Goal: Task Accomplishment & Management: Manage account settings

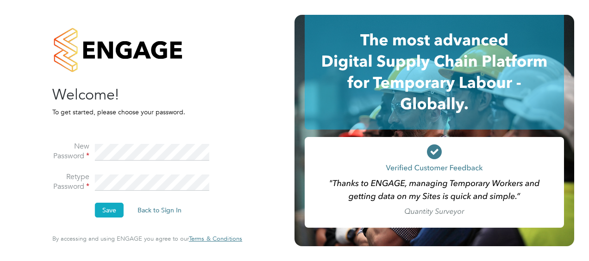
click at [97, 207] on button "Save" at bounding box center [109, 210] width 29 height 15
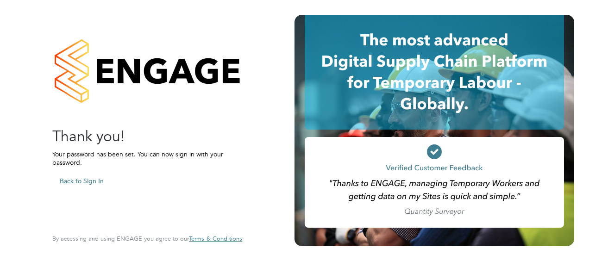
click at [75, 180] on button "Back to Sign In" at bounding box center [81, 181] width 59 height 15
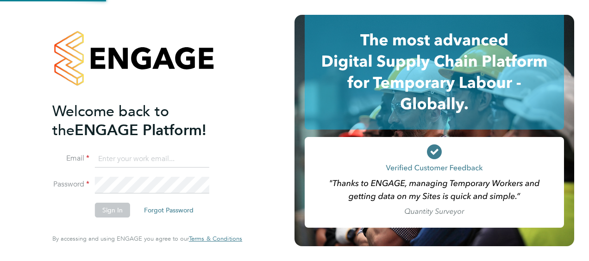
type input "[EMAIL_ADDRESS][PERSON_NAME][DOMAIN_NAME]"
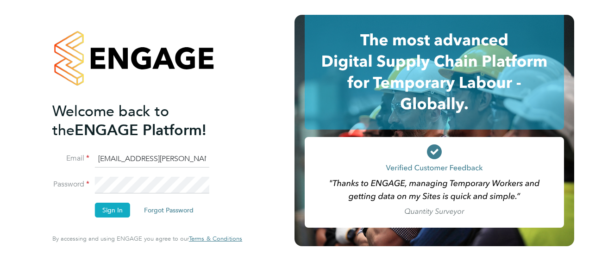
click at [114, 214] on button "Sign In" at bounding box center [112, 210] width 35 height 15
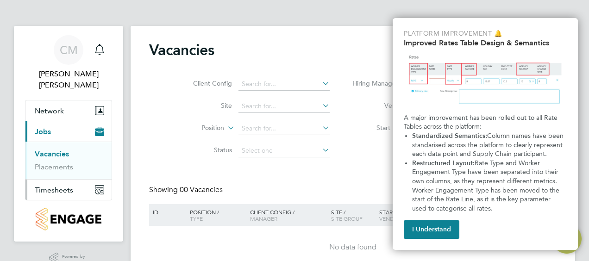
click at [69, 186] on span "Timesheets" at bounding box center [54, 190] width 38 height 9
click at [57, 180] on button "Timesheets" at bounding box center [68, 190] width 86 height 20
click at [440, 233] on button "I Understand" at bounding box center [432, 229] width 56 height 19
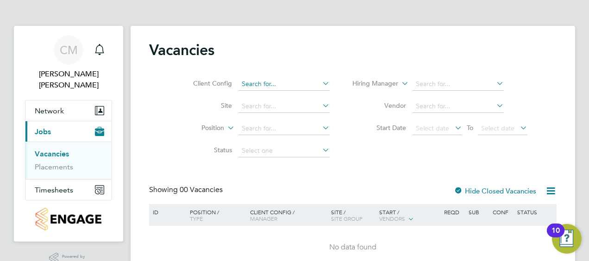
click at [268, 79] on input at bounding box center [284, 84] width 91 height 13
type input "s"
click at [265, 105] on li "Vis try Homes" at bounding box center [284, 109] width 92 height 13
type input "Vistry Homes"
click at [265, 105] on input at bounding box center [284, 106] width 91 height 13
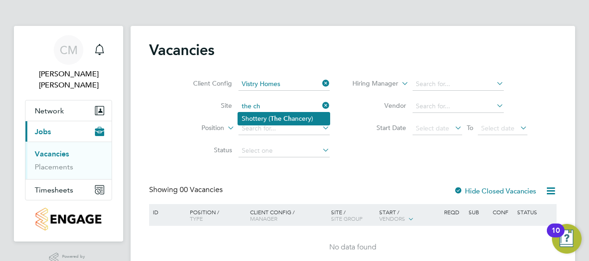
click at [268, 122] on li "Shottery ( The Ch ancery)" at bounding box center [284, 119] width 92 height 13
type input "Shottery (The Chancery)"
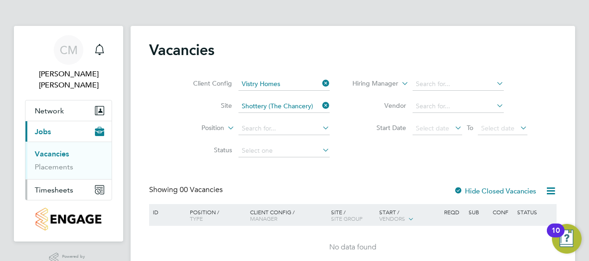
click at [74, 181] on button "Timesheets" at bounding box center [68, 190] width 86 height 20
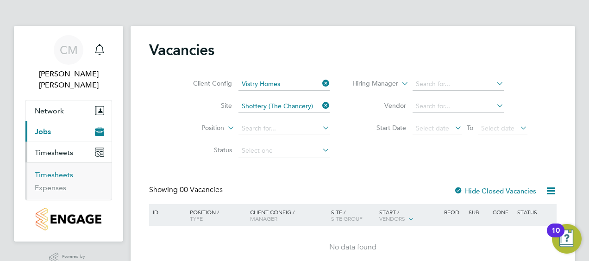
click at [52, 170] on link "Timesheets" at bounding box center [54, 174] width 38 height 9
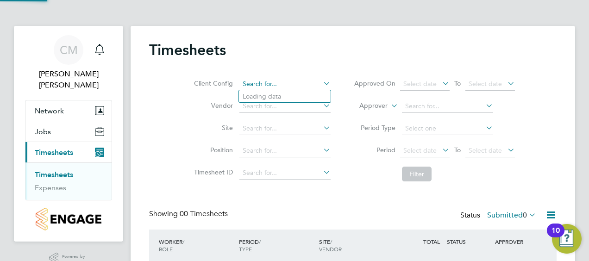
click at [268, 81] on input at bounding box center [284, 84] width 91 height 13
click at [268, 111] on li "Vistry Homes" at bounding box center [285, 109] width 92 height 13
type input "Vistry Homes"
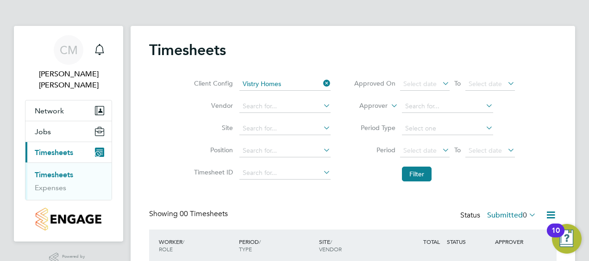
click at [267, 118] on li "Site" at bounding box center [261, 129] width 163 height 22
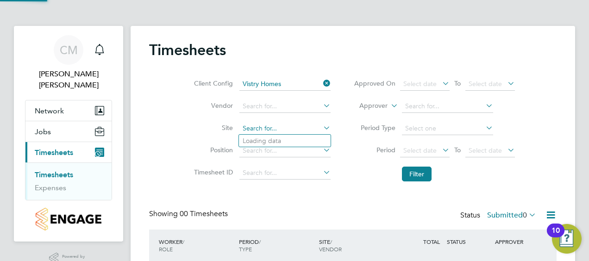
click at [266, 128] on input at bounding box center [284, 128] width 91 height 13
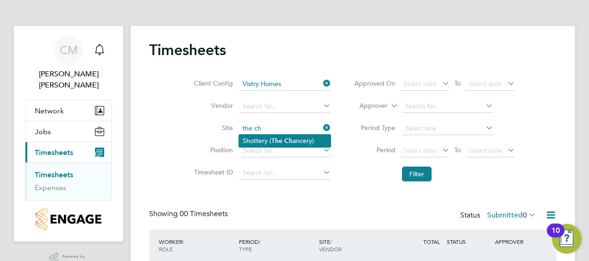
click at [263, 138] on li "Shottery ( The Ch ancery)" at bounding box center [285, 141] width 92 height 13
type input "Shottery (The Chancery)"
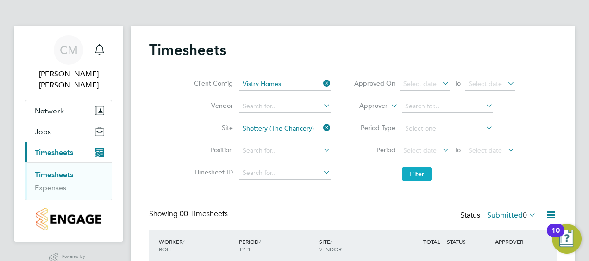
click at [414, 173] on button "Filter" at bounding box center [417, 174] width 30 height 15
click at [465, 212] on div "Status Submitted 0" at bounding box center [499, 215] width 78 height 13
click at [518, 215] on label "Submitted 0" at bounding box center [511, 215] width 49 height 9
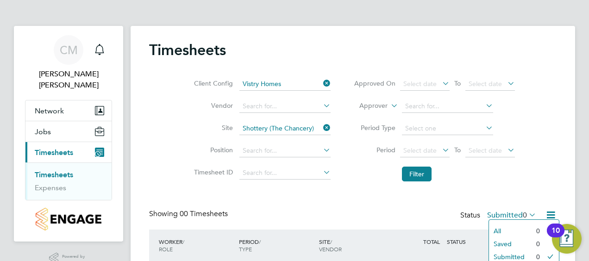
click at [499, 228] on li "All" at bounding box center [510, 231] width 43 height 13
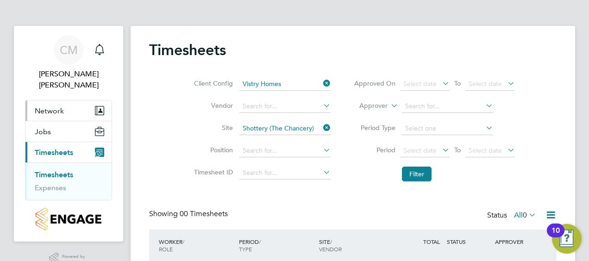
click at [75, 101] on button "Network" at bounding box center [68, 111] width 86 height 20
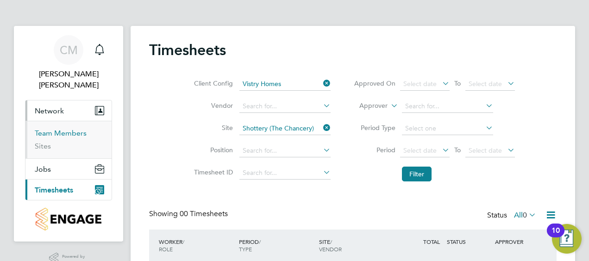
click at [61, 129] on link "Team Members" at bounding box center [61, 133] width 52 height 9
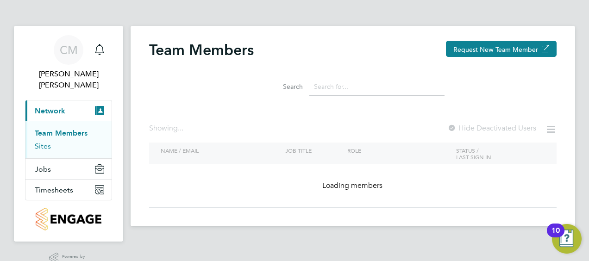
click at [42, 142] on link "Sites" at bounding box center [43, 146] width 16 height 9
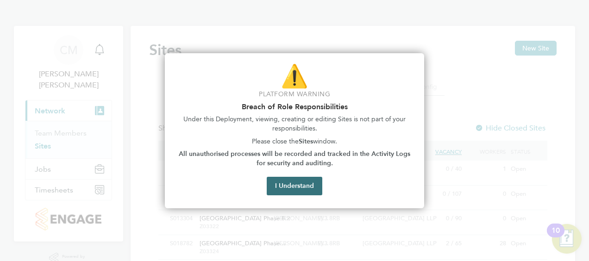
click at [291, 186] on button "I Understand" at bounding box center [295, 186] width 56 height 19
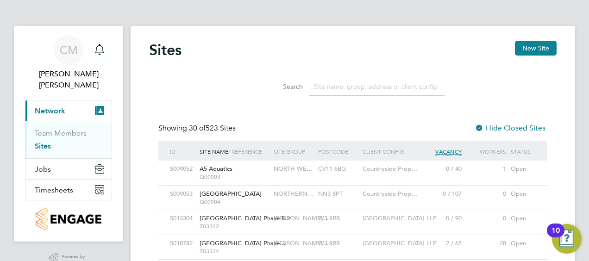
click at [59, 107] on span "Network" at bounding box center [50, 111] width 31 height 9
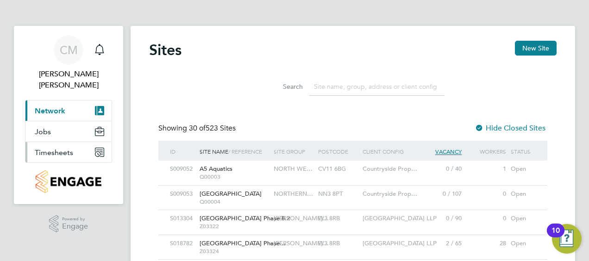
click at [87, 142] on button "Timesheets" at bounding box center [68, 152] width 86 height 20
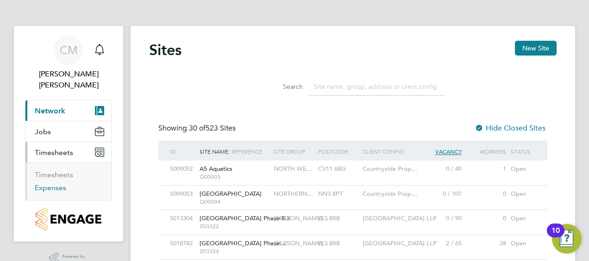
click at [55, 183] on link "Expenses" at bounding box center [50, 187] width 31 height 9
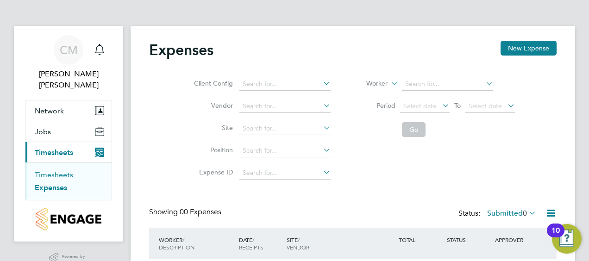
click at [55, 170] on link "Timesheets" at bounding box center [54, 174] width 38 height 9
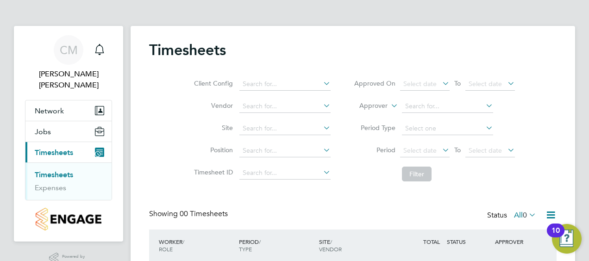
click at [571, 246] on img "Open Resource Center, 10 new notifications" at bounding box center [567, 239] width 30 height 30
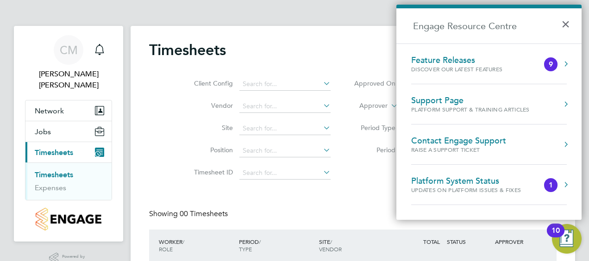
click at [345, 194] on div "Timesheets Client Config Vendor Site Position Timesheet ID Approved On Select d…" at bounding box center [353, 173] width 408 height 264
click at [263, 46] on div "Timesheets" at bounding box center [353, 55] width 408 height 28
click at [239, 220] on div "Showing 00 Timesheets Status All 0" at bounding box center [353, 219] width 408 height 20
click at [191, 152] on label "Position" at bounding box center [212, 150] width 42 height 8
click at [577, 24] on h2 "Engage Resource Centre" at bounding box center [488, 25] width 185 height 35
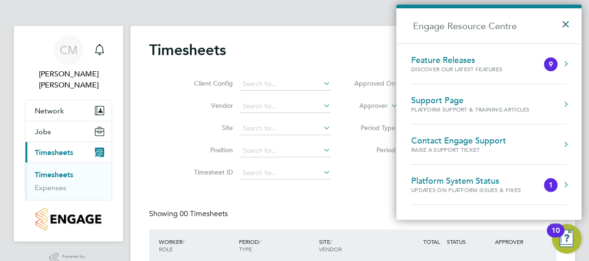
click at [573, 26] on button "×" at bounding box center [567, 21] width 13 height 20
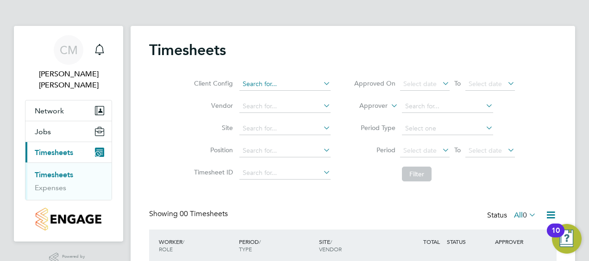
click at [302, 90] on div "Timesheets Client Config Vendor Site Position Timesheet ID Approved On Select d…" at bounding box center [353, 174] width 445 height 297
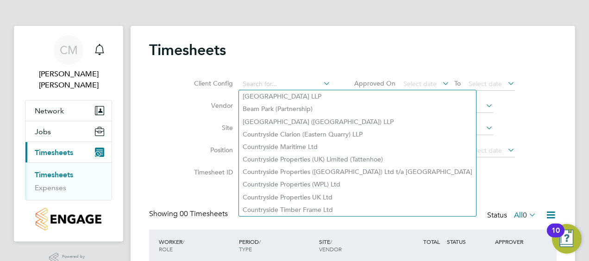
click at [147, 151] on div "Timesheets Client Config Vendor Site Position Timesheet ID Approved On Select d…" at bounding box center [353, 174] width 445 height 297
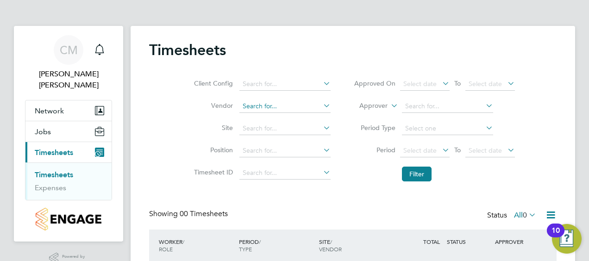
click at [285, 101] on input at bounding box center [284, 106] width 91 height 13
click at [281, 118] on li "Trade line Recruitment Ltd" at bounding box center [285, 119] width 92 height 13
type input "Tradeline Recruitment Ltd"
click at [409, 171] on button "Filter" at bounding box center [417, 174] width 30 height 15
click at [548, 212] on icon at bounding box center [551, 215] width 12 height 12
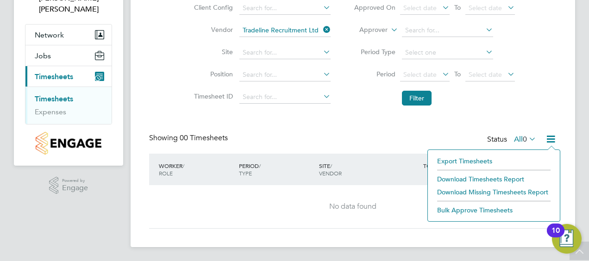
click at [463, 156] on li "Export Timesheets" at bounding box center [494, 161] width 123 height 13
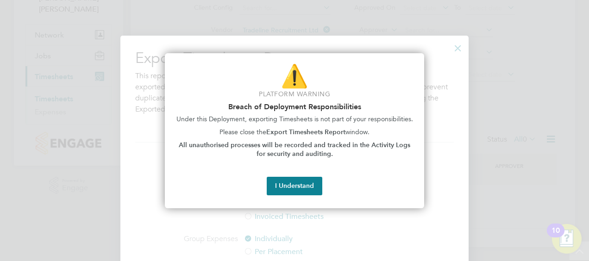
click at [499, 200] on div at bounding box center [294, 130] width 589 height 261
click at [290, 192] on button "I Understand" at bounding box center [295, 186] width 56 height 19
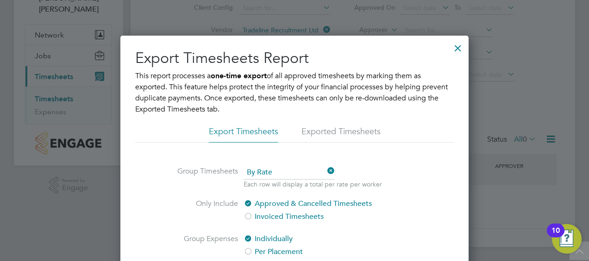
click at [458, 48] on div at bounding box center [458, 46] width 17 height 17
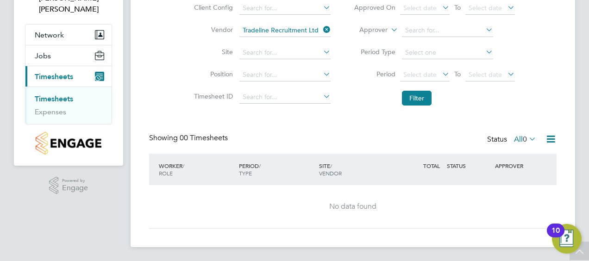
click at [560, 134] on div "Timesheets Client Config Vendor Tradeline Recruitment Ltd Site Position Timeshe…" at bounding box center [353, 98] width 445 height 297
click at [549, 139] on icon at bounding box center [551, 139] width 12 height 12
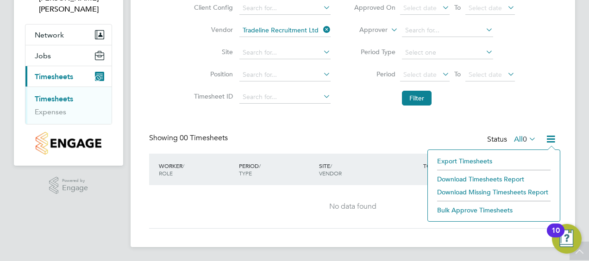
click at [334, 178] on div "SITE / VENDOR" at bounding box center [357, 169] width 80 height 24
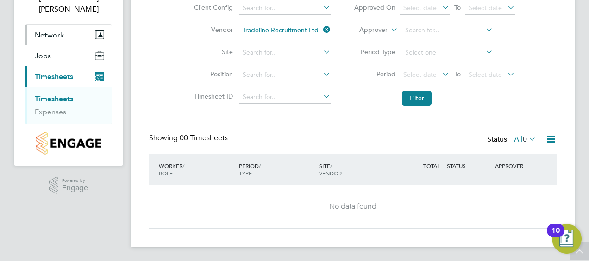
click at [49, 31] on span "Network" at bounding box center [49, 35] width 29 height 9
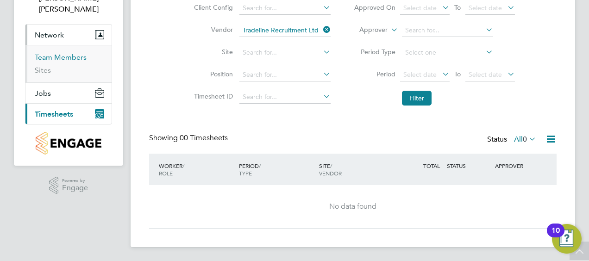
click at [41, 53] on link "Team Members" at bounding box center [61, 57] width 52 height 9
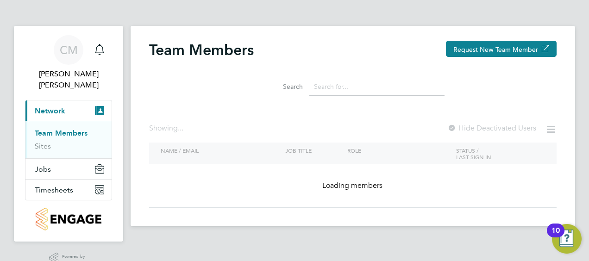
click at [342, 88] on input at bounding box center [376, 87] width 135 height 18
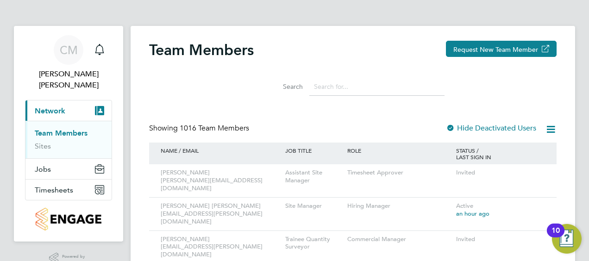
click at [321, 85] on input at bounding box center [376, 87] width 135 height 18
click at [320, 202] on div "Site Manager" at bounding box center [314, 206] width 62 height 17
click at [535, 201] on icon at bounding box center [536, 206] width 9 height 11
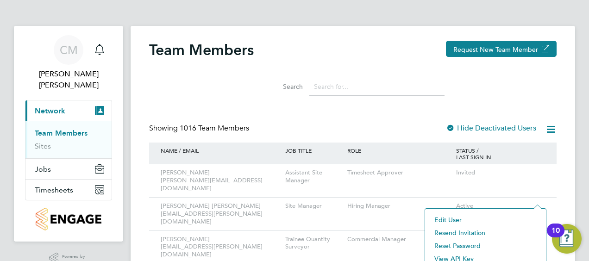
click at [325, 87] on input at bounding box center [376, 87] width 135 height 18
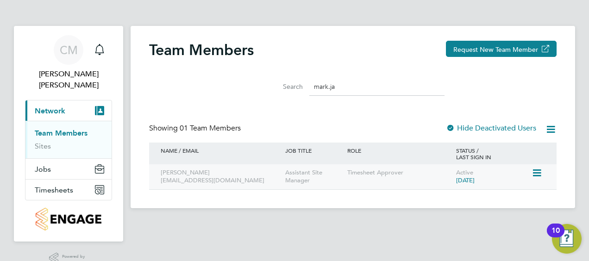
type input "mark.ja"
click at [549, 176] on div "[PERSON_NAME] [PERSON_NAME][EMAIL_ADDRESS][PERSON_NAME][DOMAIN_NAME] Assistant …" at bounding box center [353, 176] width 408 height 25
click at [539, 172] on icon at bounding box center [536, 173] width 9 height 11
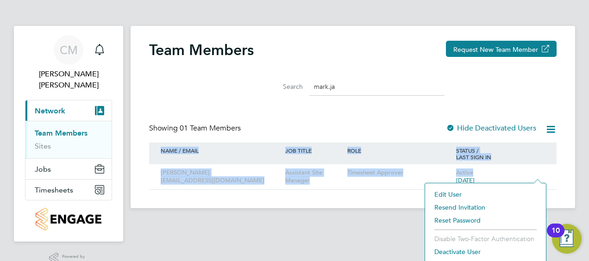
drag, startPoint x: 589, startPoint y: 118, endPoint x: 589, endPoint y: 166, distance: 48.2
click at [589, 166] on html "[PERSON_NAME] Notifications Applications: Current page: Network Team Members Si…" at bounding box center [294, 141] width 589 height 282
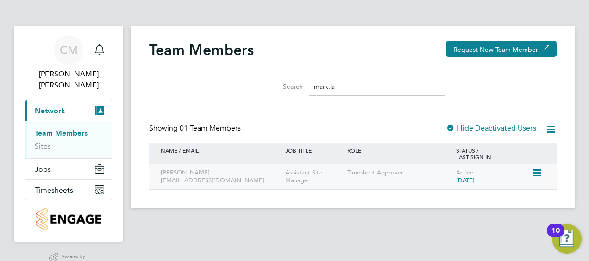
drag, startPoint x: 589, startPoint y: 166, endPoint x: 539, endPoint y: 173, distance: 50.5
click at [539, 173] on div "[PERSON_NAME] [PERSON_NAME][EMAIL_ADDRESS][PERSON_NAME][DOMAIN_NAME] Assistant …" at bounding box center [353, 176] width 408 height 25
click at [539, 174] on icon at bounding box center [536, 173] width 9 height 11
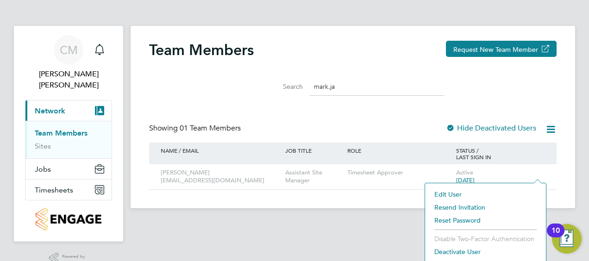
click at [313, 245] on main "Team Members Request New Team Member Search mark.ja Showing 01 Team Members Hid…" at bounding box center [353, 141] width 445 height 282
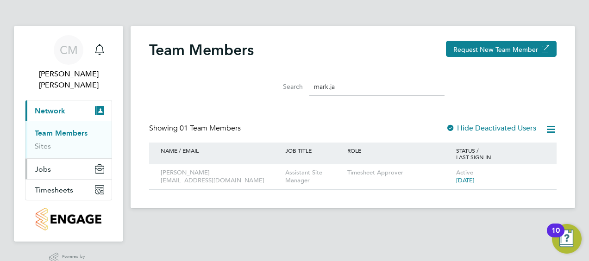
click at [49, 162] on button "Jobs" at bounding box center [68, 169] width 86 height 20
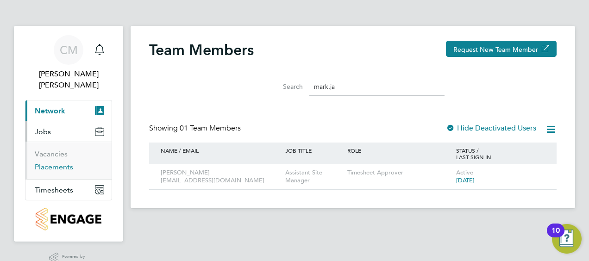
click at [57, 163] on link "Placements" at bounding box center [54, 167] width 38 height 9
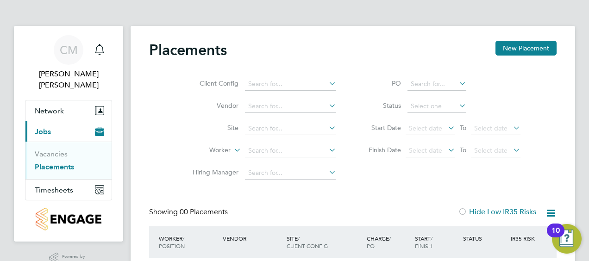
click at [285, 96] on li "Vendor" at bounding box center [261, 106] width 174 height 22
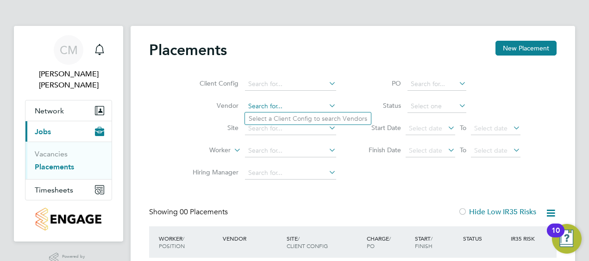
click at [284, 102] on input at bounding box center [290, 106] width 91 height 13
type input "trade"
click at [346, 138] on li "Site" at bounding box center [261, 129] width 174 height 22
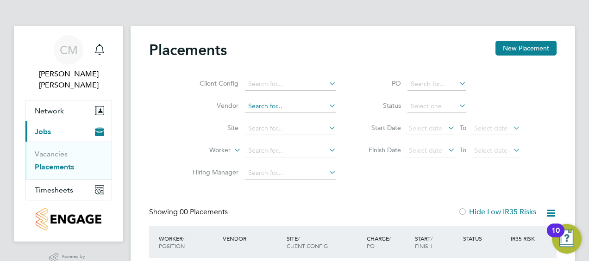
click at [295, 107] on input at bounding box center [290, 106] width 91 height 13
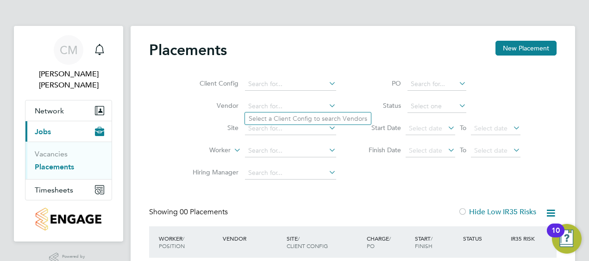
click at [327, 107] on icon at bounding box center [327, 105] width 0 height 13
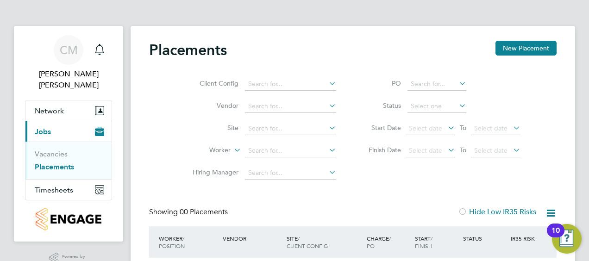
click at [327, 107] on icon at bounding box center [327, 105] width 0 height 13
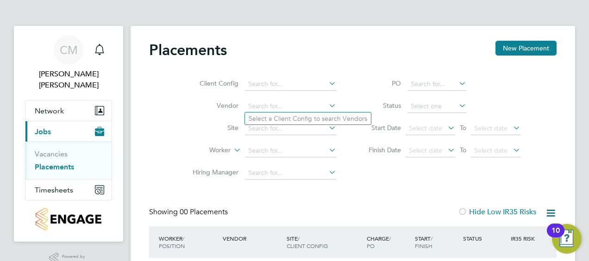
click at [327, 79] on icon at bounding box center [327, 83] width 0 height 13
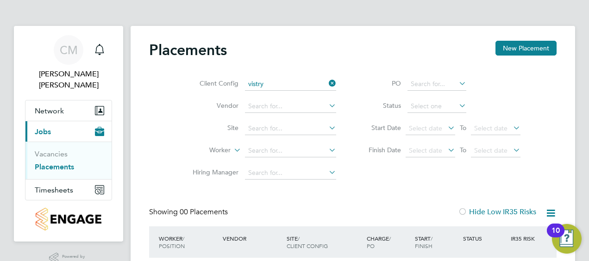
click at [281, 110] on li "Vistry Homes" at bounding box center [291, 109] width 92 height 13
type input "Vistry Homes"
click at [281, 109] on input at bounding box center [290, 106] width 91 height 13
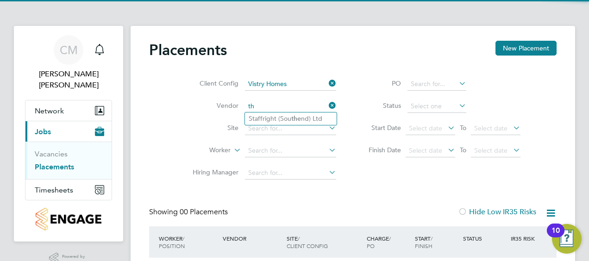
type input "t"
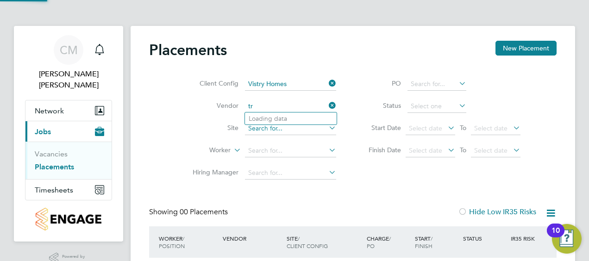
type input "t"
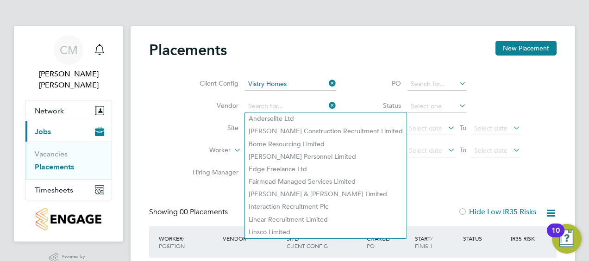
click at [175, 161] on li "Worker" at bounding box center [261, 151] width 174 height 22
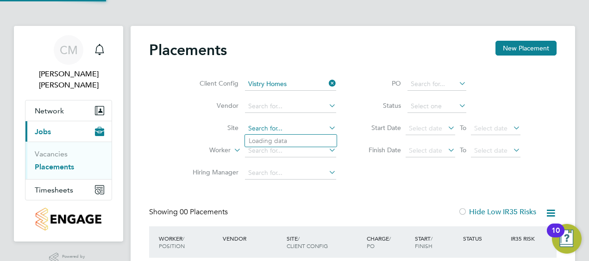
click at [296, 125] on input at bounding box center [290, 128] width 91 height 13
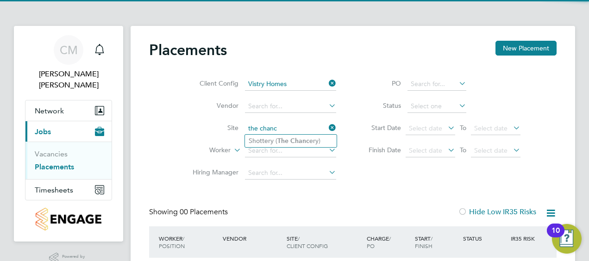
click at [292, 142] on b "Chanc" at bounding box center [299, 141] width 19 height 8
type input "Shottery (The Chancery)"
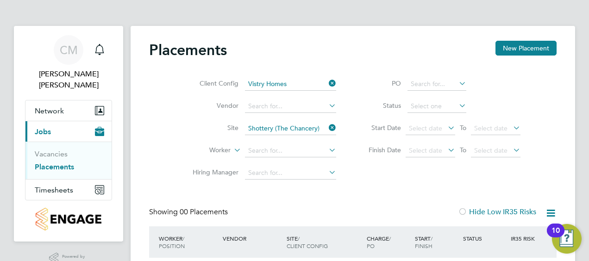
drag, startPoint x: 589, startPoint y: 108, endPoint x: 584, endPoint y: 190, distance: 82.1
click at [584, 190] on div "[PERSON_NAME] Notifications Applications: Network Team Members Sites Current pa…" at bounding box center [294, 172] width 589 height 344
click at [551, 212] on icon at bounding box center [551, 213] width 12 height 12
click at [557, 151] on div "Placements New Placement Client Config Vistry Homes Vendor Site Shottery (The C…" at bounding box center [353, 177] width 445 height 303
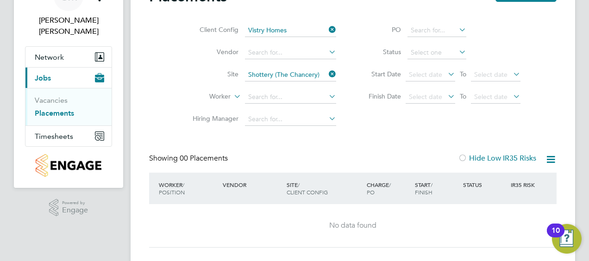
scroll to position [56, 0]
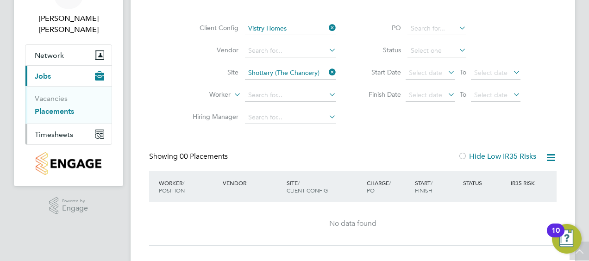
click at [45, 130] on span "Timesheets" at bounding box center [54, 134] width 38 height 9
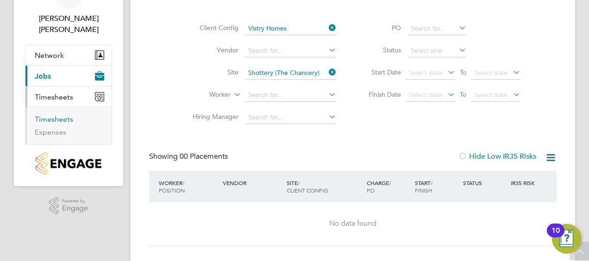
click at [53, 115] on link "Timesheets" at bounding box center [54, 119] width 38 height 9
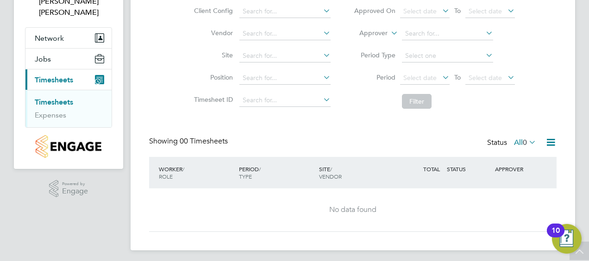
scroll to position [76, 0]
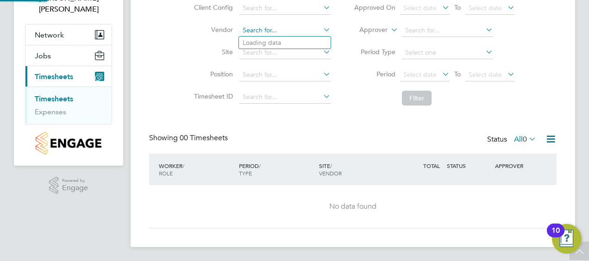
click at [292, 35] on input at bounding box center [284, 30] width 91 height 13
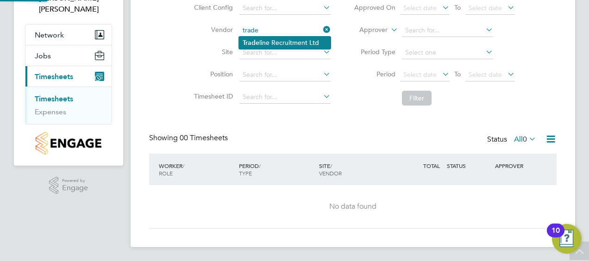
click at [290, 37] on li "Trade line Recruitment Ltd" at bounding box center [285, 43] width 92 height 13
type input "Tradeline Recruitment Ltd"
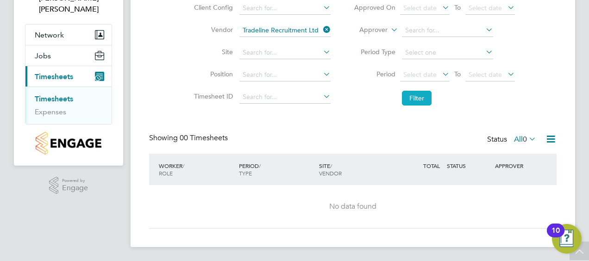
click at [423, 101] on button "Filter" at bounding box center [417, 98] width 30 height 15
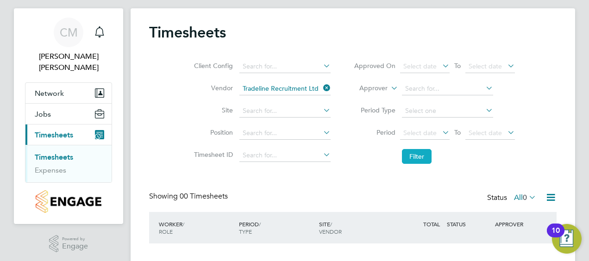
scroll to position [0, 0]
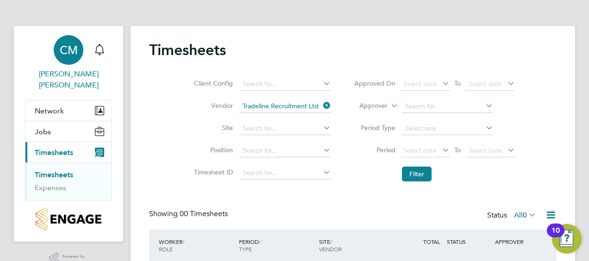
click at [111, 47] on link "[PERSON_NAME]" at bounding box center [68, 63] width 87 height 56
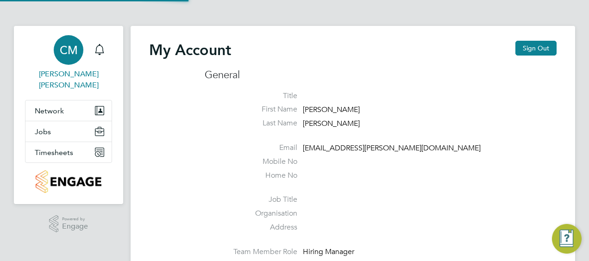
type input "[EMAIL_ADDRESS][PERSON_NAME][DOMAIN_NAME]"
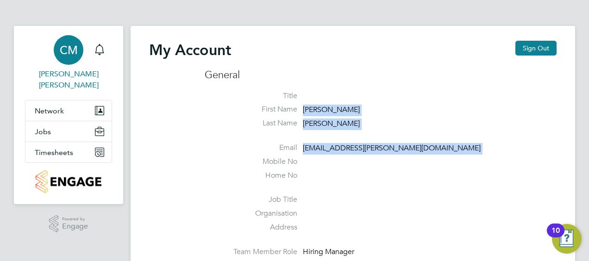
drag, startPoint x: 589, startPoint y: 96, endPoint x: 584, endPoint y: 173, distance: 77.0
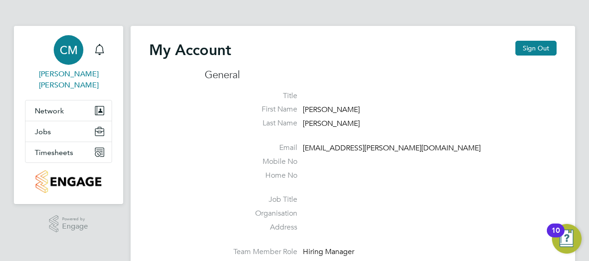
drag, startPoint x: 584, startPoint y: 173, endPoint x: 476, endPoint y: 201, distance: 111.5
click at [476, 201] on li "Job Title" at bounding box center [381, 202] width 352 height 14
click at [563, 234] on div "10" at bounding box center [556, 231] width 18 height 14
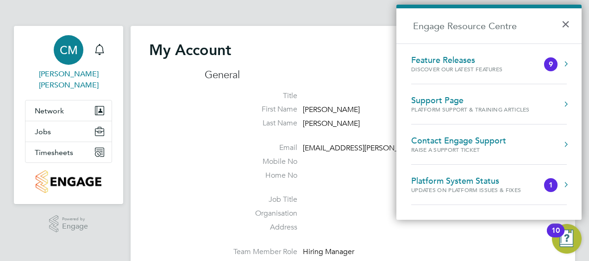
click at [568, 68] on button "Engage Resource Centre" at bounding box center [565, 63] width 9 height 9
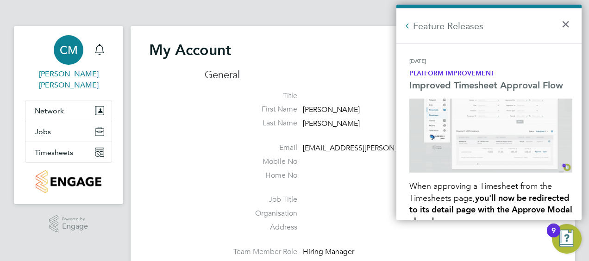
click at [455, 22] on h2 "Feature Releases" at bounding box center [488, 25] width 185 height 35
click at [560, 16] on h2 "Feature Releases" at bounding box center [488, 25] width 185 height 35
click at [571, 27] on button "×" at bounding box center [567, 21] width 13 height 20
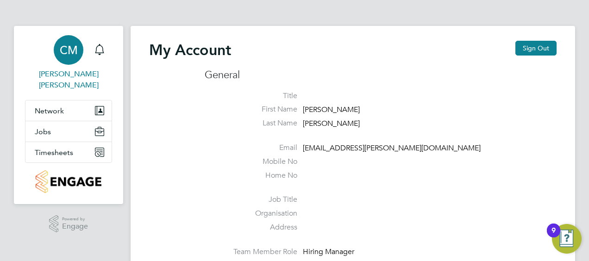
click at [557, 238] on button "9" at bounding box center [567, 239] width 30 height 30
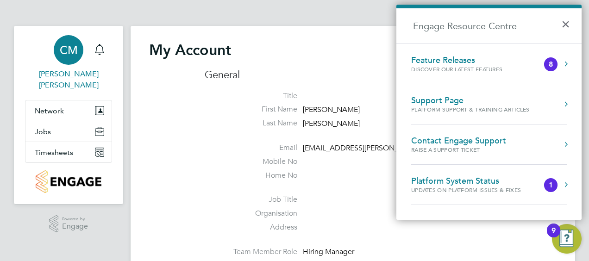
click at [494, 64] on div "Feature Releases" at bounding box center [466, 60] width 110 height 10
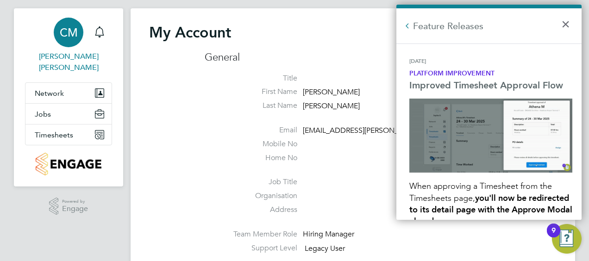
scroll to position [19, 0]
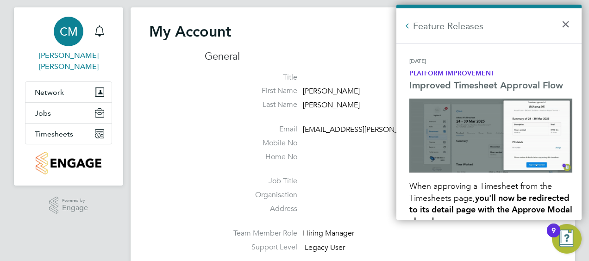
click at [494, 64] on div "[DATE]" at bounding box center [490, 63] width 163 height 12
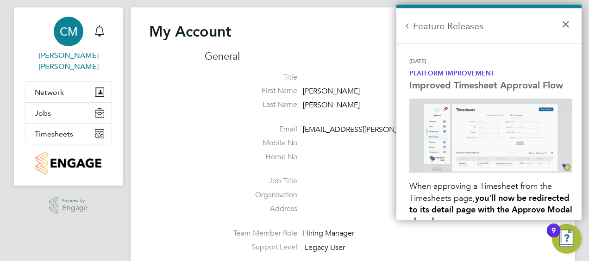
drag, startPoint x: 514, startPoint y: 47, endPoint x: 507, endPoint y: 25, distance: 23.4
click at [507, 25] on div "Feature Releases × [DATE] Platform Improvement Improved Timesheet Approval Flow…" at bounding box center [488, 112] width 185 height 215
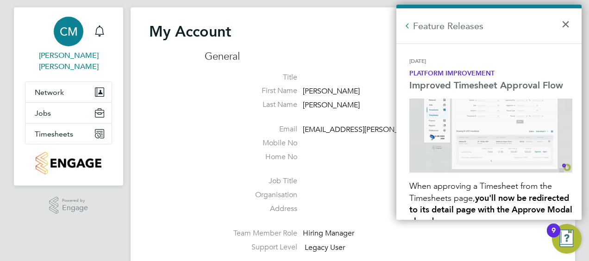
drag, startPoint x: 507, startPoint y: 25, endPoint x: 513, endPoint y: 86, distance: 61.5
click at [513, 86] on strong "Improved Timesheet Approval Flow" at bounding box center [486, 85] width 154 height 11
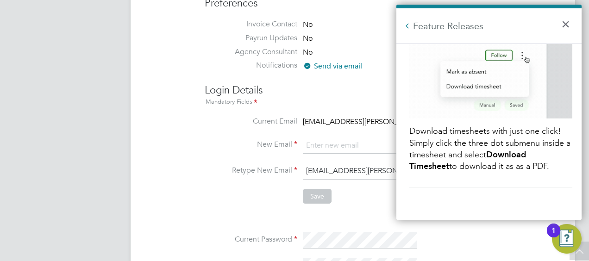
scroll to position [315, 0]
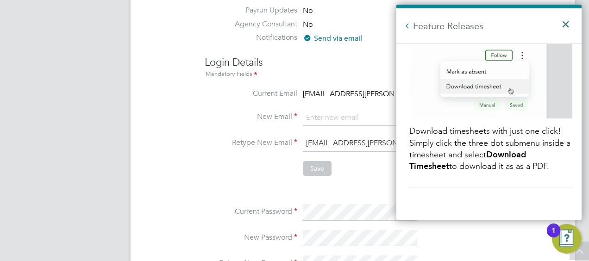
click at [563, 28] on button "×" at bounding box center [567, 21] width 13 height 20
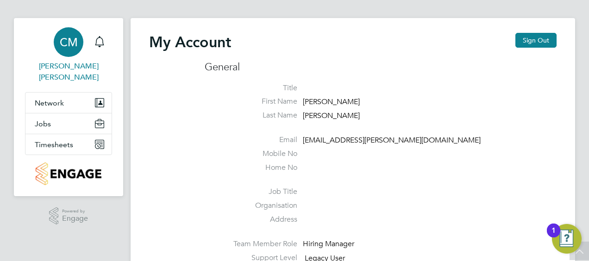
scroll to position [0, 0]
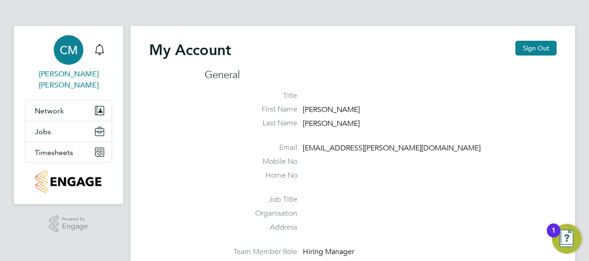
click at [571, 235] on img "Open Resource Center, 1 new notification" at bounding box center [567, 239] width 30 height 30
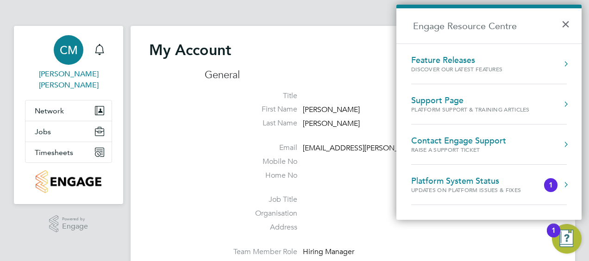
click at [486, 187] on div "Updates on Platform Issues & Fixes" at bounding box center [475, 190] width 128 height 8
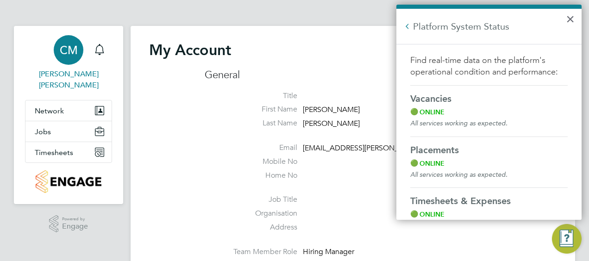
click at [502, 58] on p "Find real-time data on the platform's operational condition and performance:" at bounding box center [488, 66] width 157 height 23
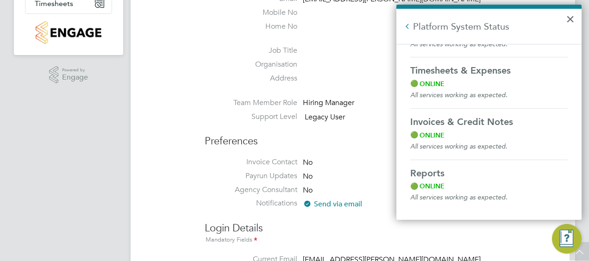
scroll to position [185, 0]
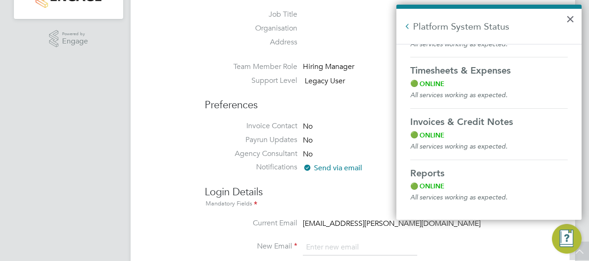
click at [576, 20] on h2 "Platform System Status" at bounding box center [488, 26] width 185 height 35
click at [568, 20] on button "×" at bounding box center [570, 19] width 9 height 15
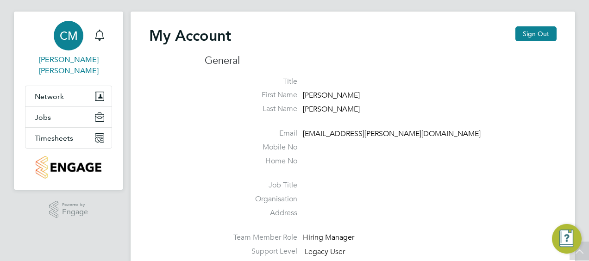
scroll to position [0, 0]
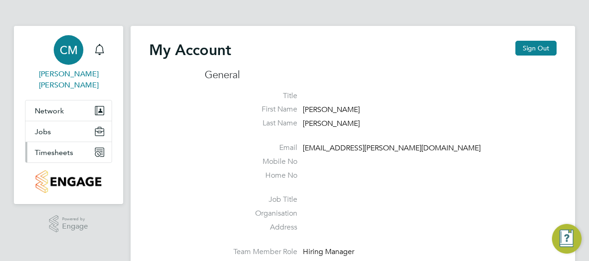
click at [45, 151] on button "Timesheets" at bounding box center [68, 152] width 86 height 20
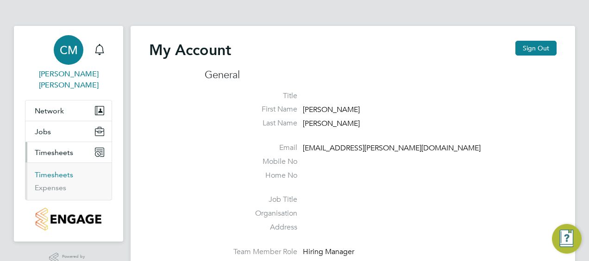
click at [53, 170] on link "Timesheets" at bounding box center [54, 174] width 38 height 9
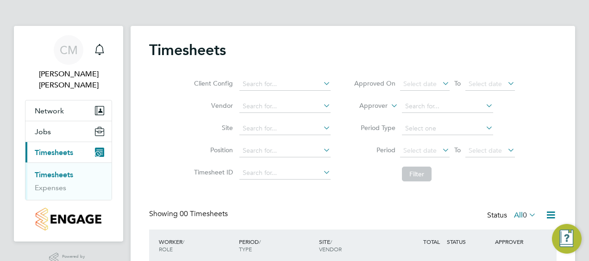
click at [525, 213] on span "0" at bounding box center [525, 215] width 4 height 9
click at [549, 214] on icon at bounding box center [551, 215] width 12 height 12
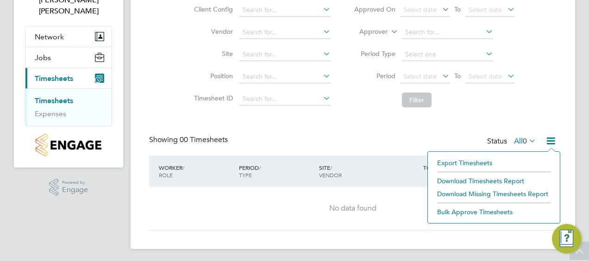
scroll to position [76, 0]
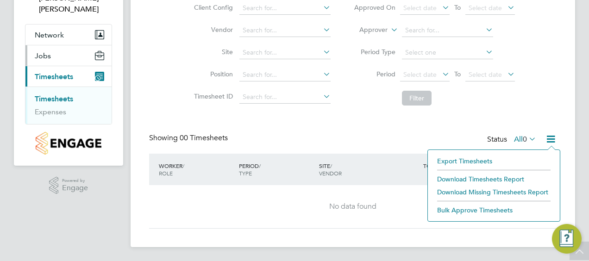
click at [43, 45] on button "Jobs" at bounding box center [68, 55] width 86 height 20
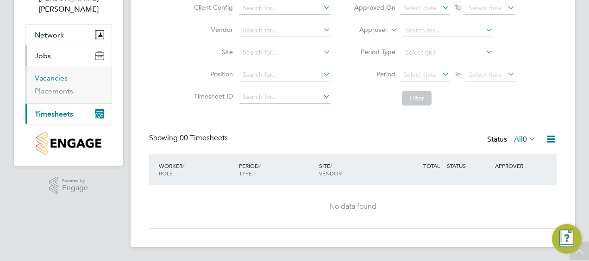
drag, startPoint x: 43, startPoint y: 38, endPoint x: 48, endPoint y: 66, distance: 28.3
click at [48, 66] on app-navbar-apps-list-group "Jobs Vacancies Placements" at bounding box center [68, 74] width 86 height 58
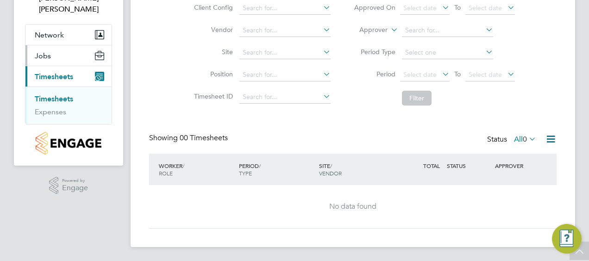
click at [65, 47] on button "Jobs" at bounding box center [68, 55] width 86 height 20
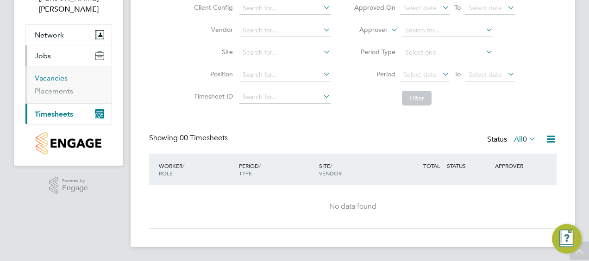
click at [51, 74] on link "Vacancies" at bounding box center [51, 78] width 33 height 9
